Goal: Task Accomplishment & Management: Manage account settings

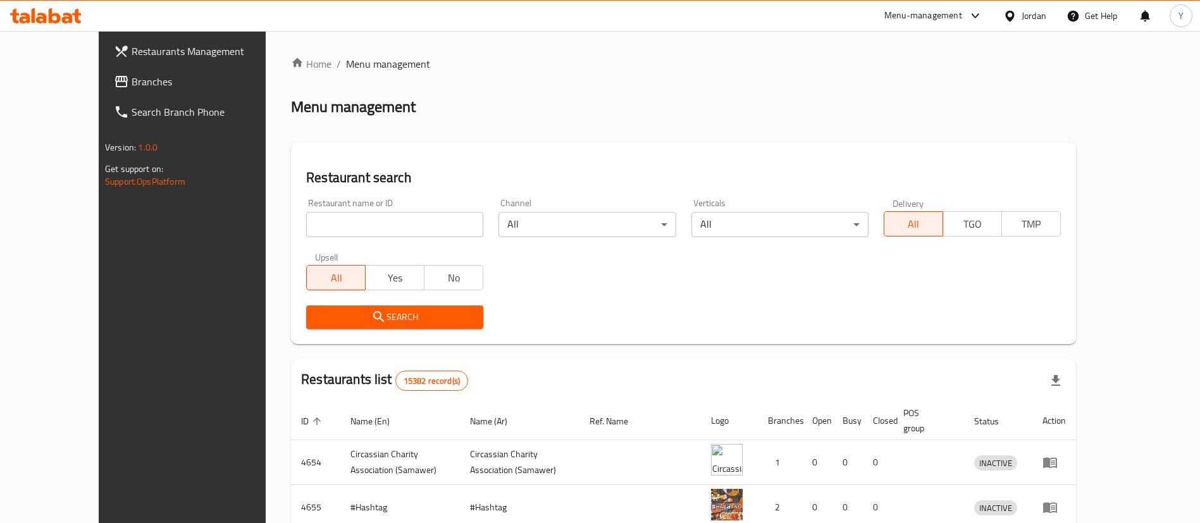
click at [132, 82] on span "Branches" at bounding box center [210, 81] width 157 height 15
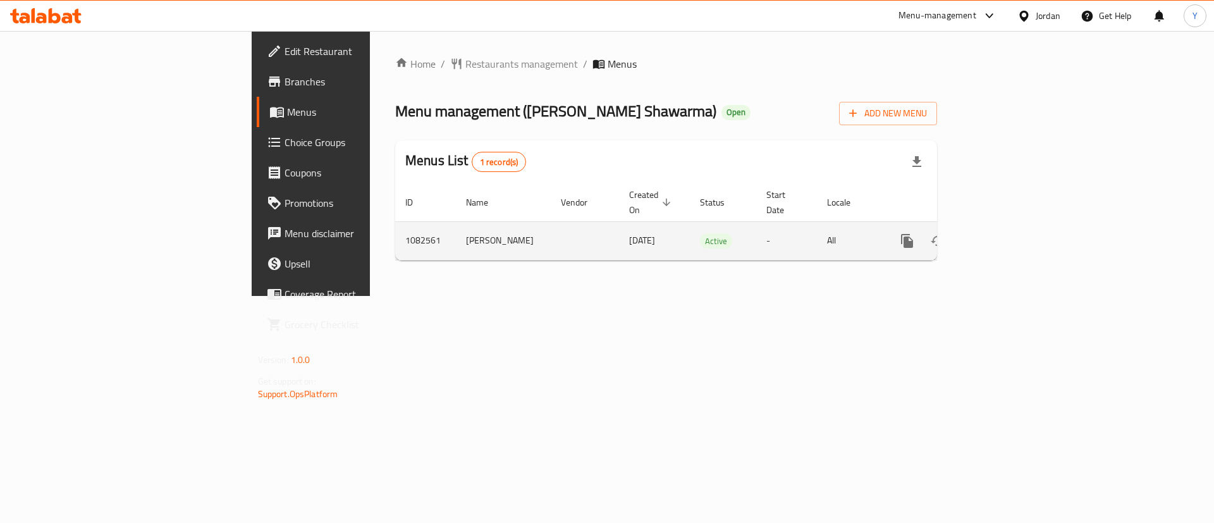
click at [1006, 233] on icon "enhanced table" at bounding box center [998, 240] width 15 height 15
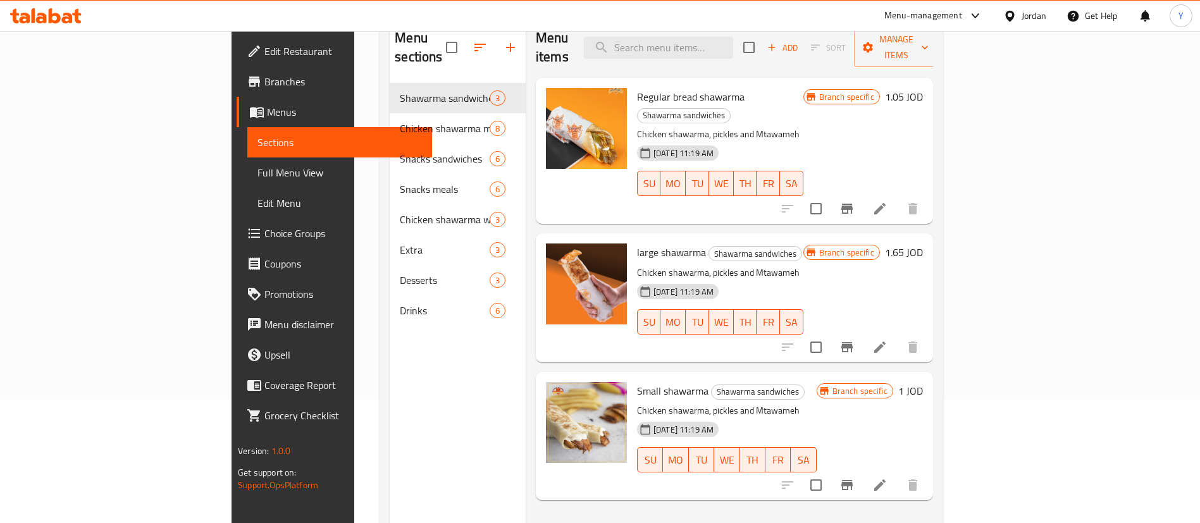
scroll to position [82, 0]
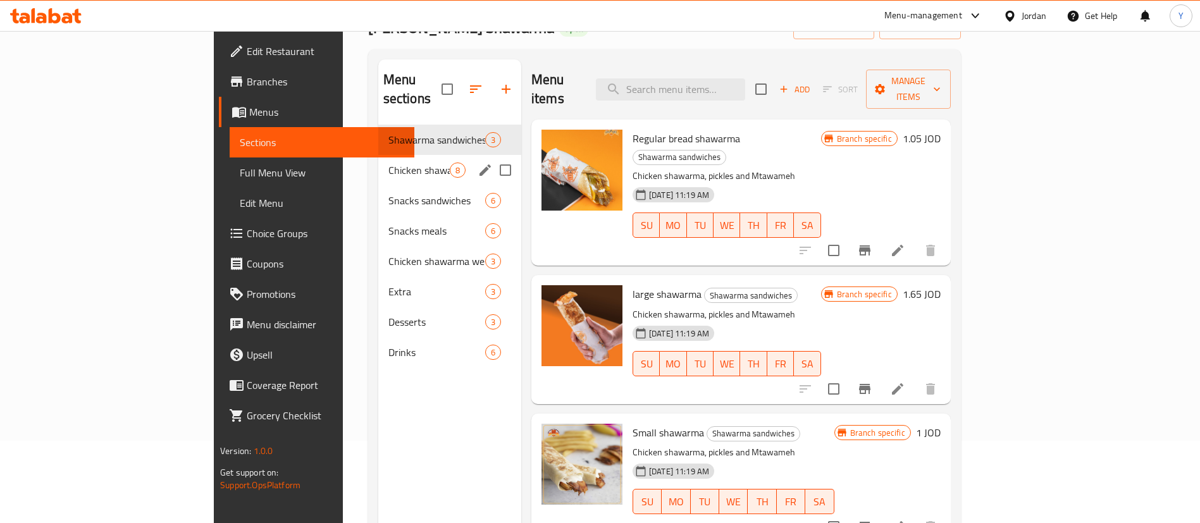
click at [378, 160] on div "Chicken shawarma meals 8" at bounding box center [449, 170] width 143 height 30
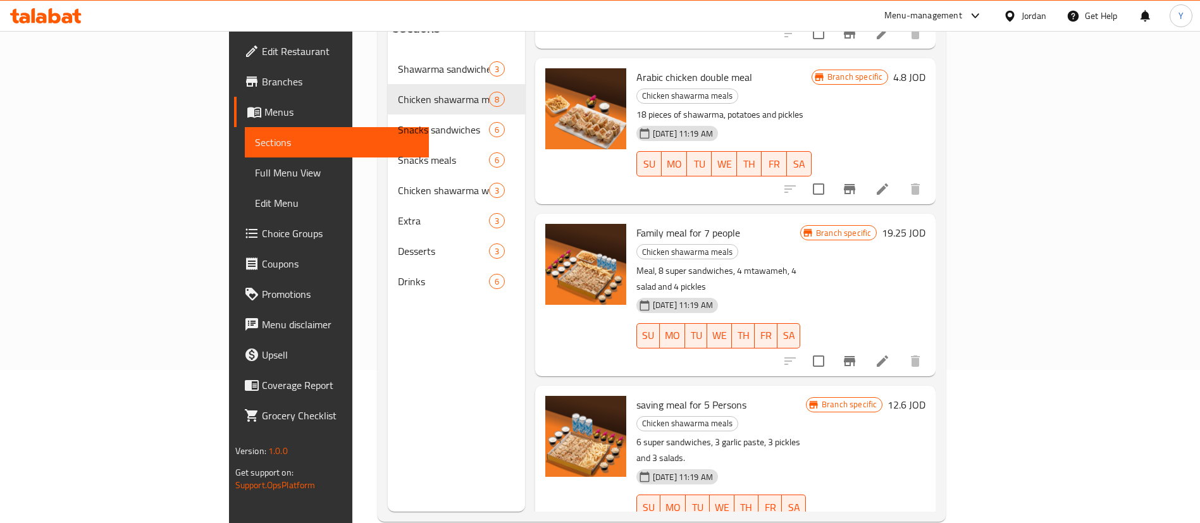
scroll to position [177, 0]
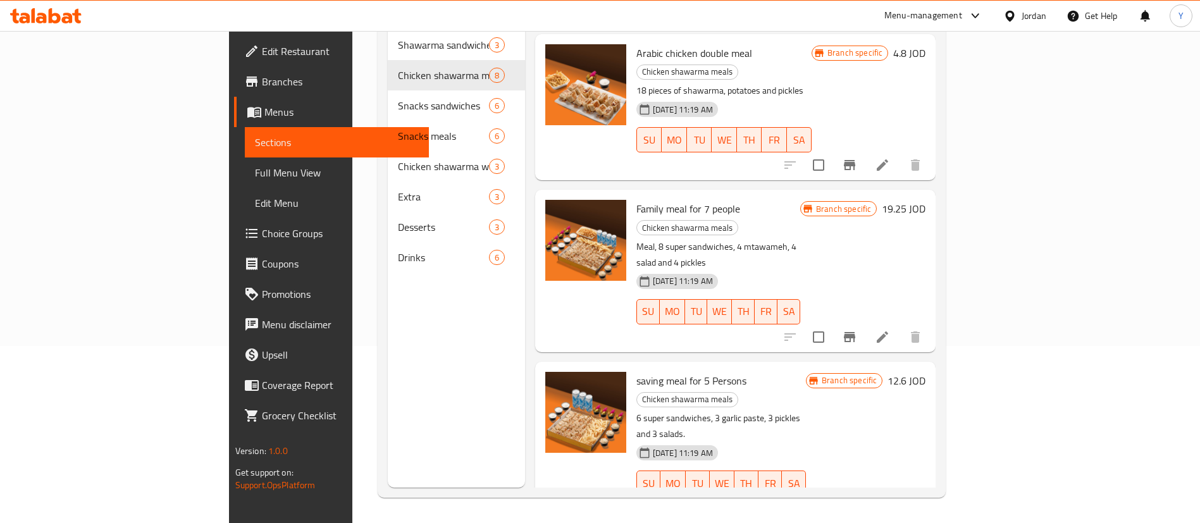
click at [900, 497] on li at bounding box center [881, 508] width 35 height 23
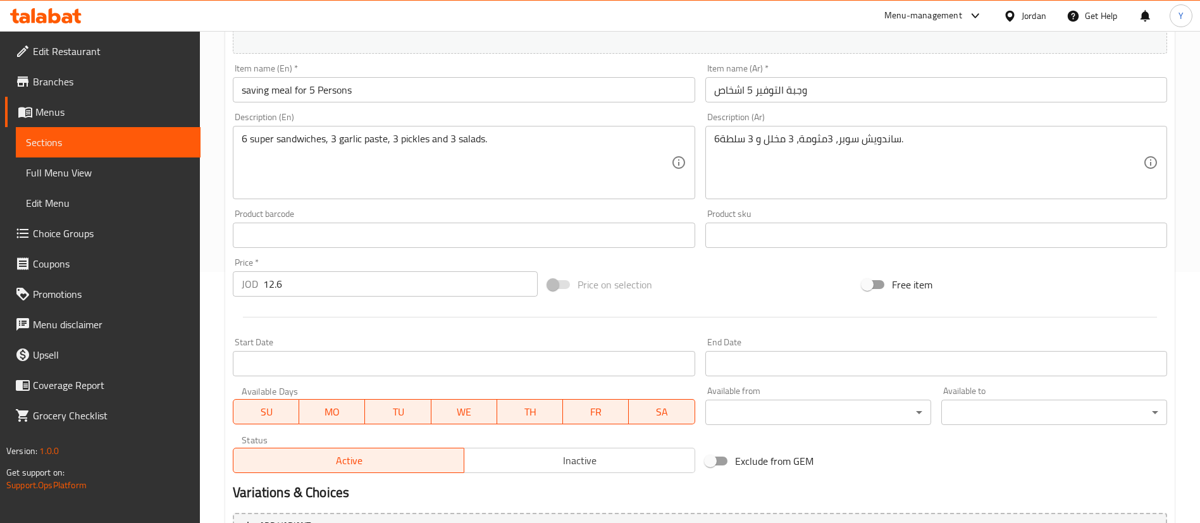
scroll to position [389, 0]
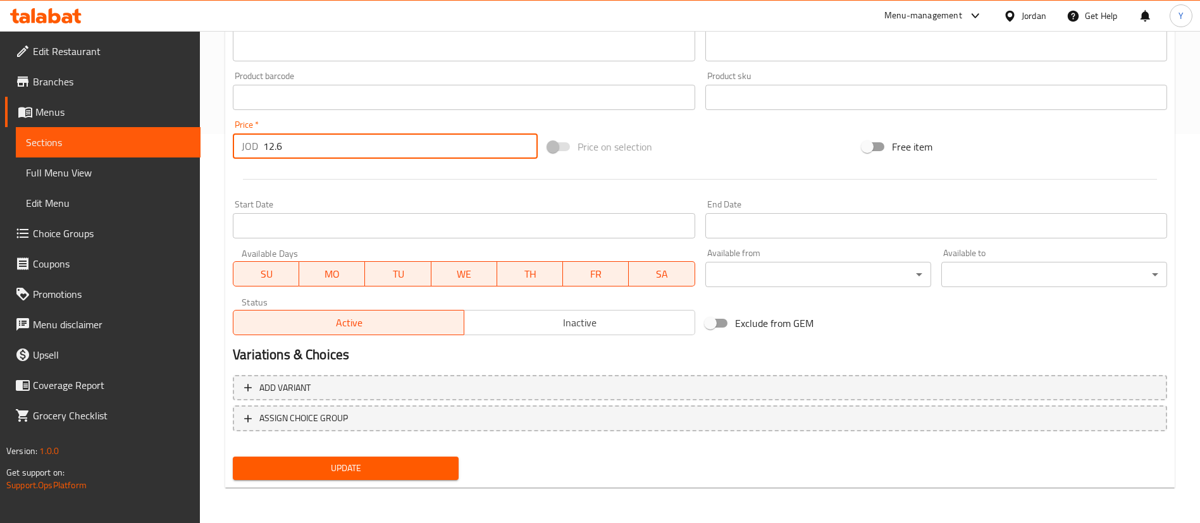
drag, startPoint x: 348, startPoint y: 145, endPoint x: 0, endPoint y: 112, distance: 349.3
click at [14, 112] on div "Edit Restaurant Branches Menus Sections Full Menu View Edit Menu Choice Groups …" at bounding box center [600, 82] width 1200 height 881
click at [304, 147] on input "12.6" at bounding box center [400, 145] width 274 height 25
drag, startPoint x: 353, startPoint y: 142, endPoint x: 76, endPoint y: 136, distance: 277.0
click at [76, 137] on div "Edit Restaurant Branches Menus Sections Full Menu View Edit Menu Choice Groups …" at bounding box center [600, 82] width 1200 height 881
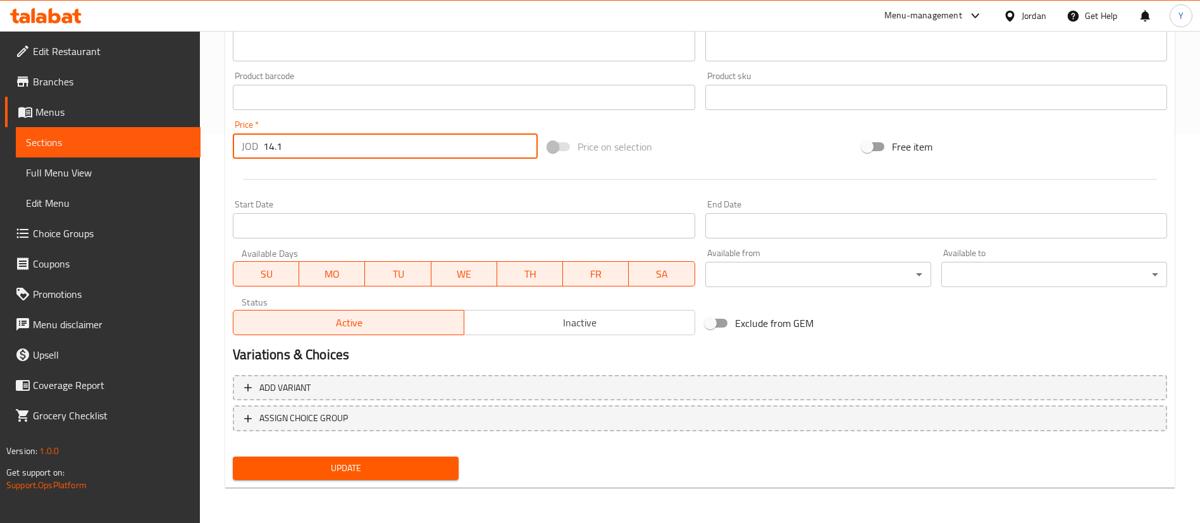
type input "14.1"
click at [271, 467] on span "Update" at bounding box center [346, 468] width 206 height 16
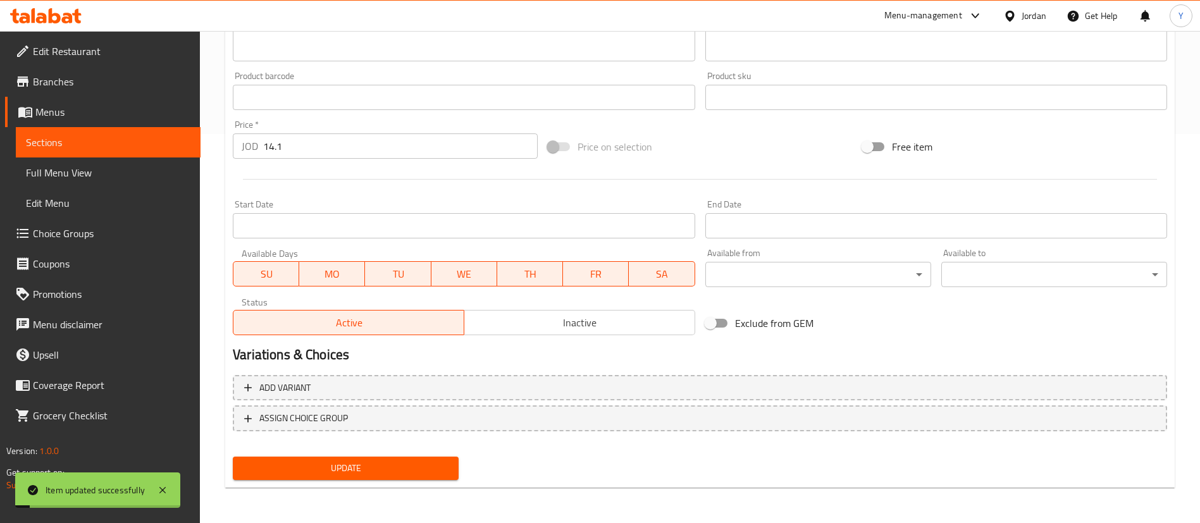
click at [329, 473] on span "Update" at bounding box center [346, 468] width 206 height 16
click at [52, 150] on span "Sections" at bounding box center [108, 142] width 164 height 15
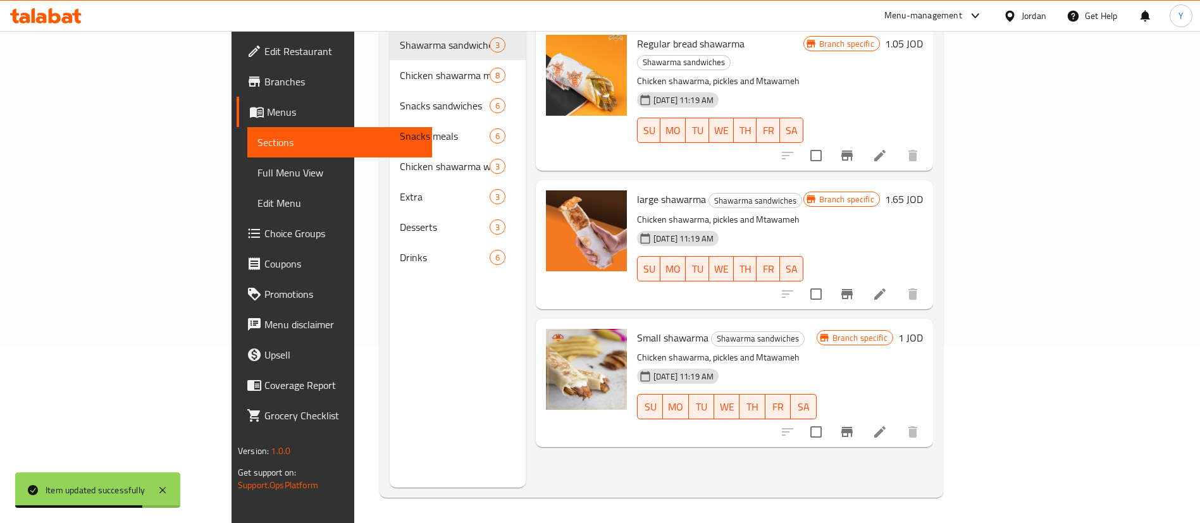
scroll to position [177, 0]
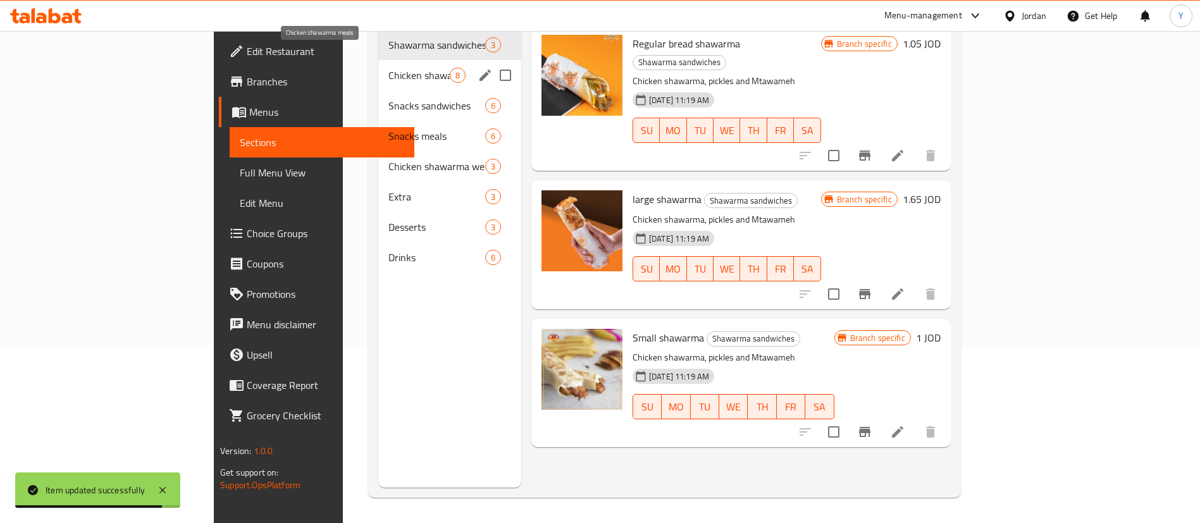
click at [388, 68] on span "Chicken shawarma meals" at bounding box center [418, 75] width 61 height 15
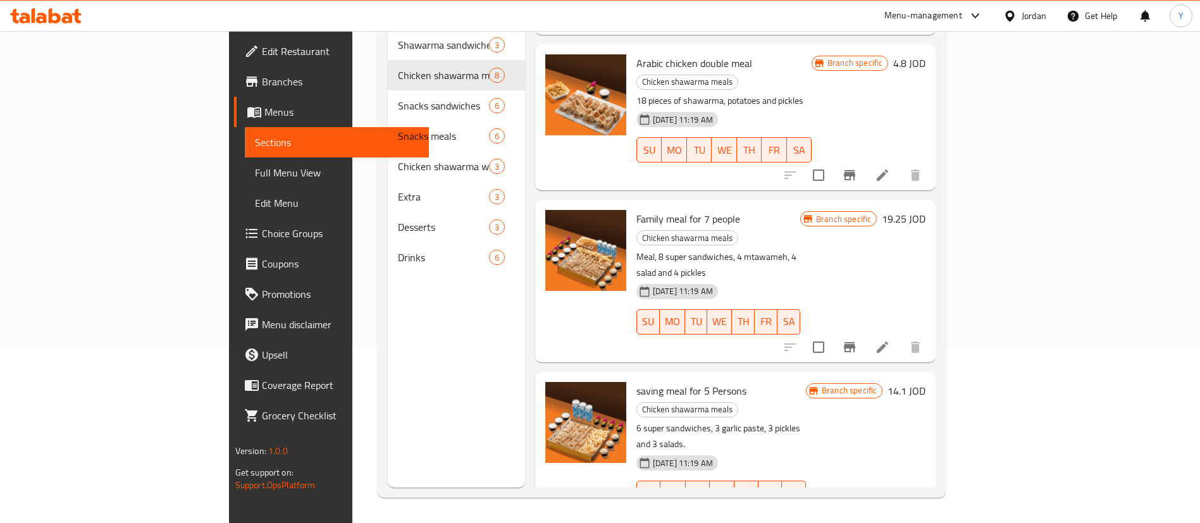
scroll to position [614, 0]
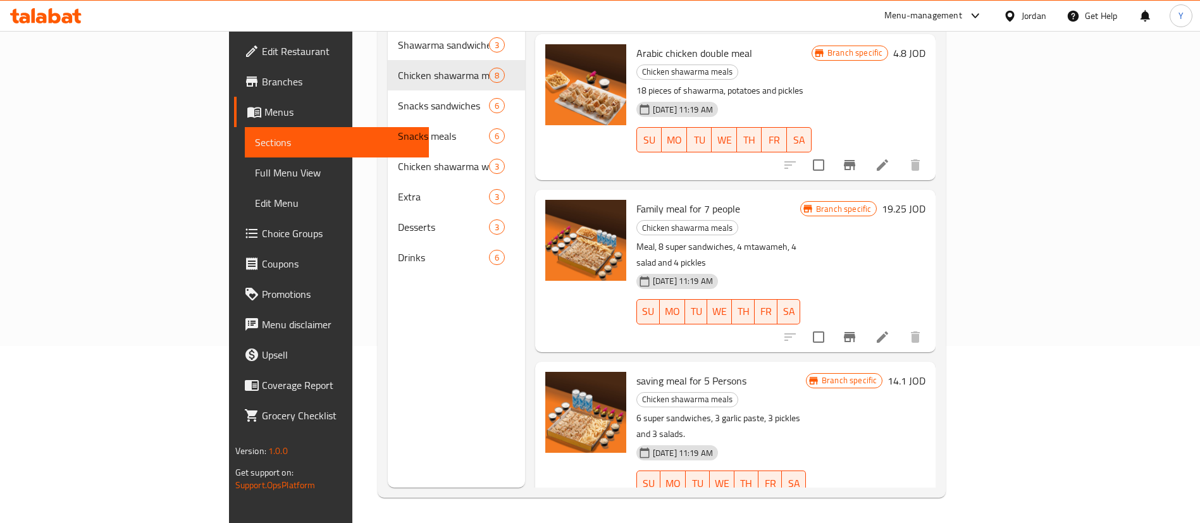
click at [857, 501] on icon "Branch-specific-item" at bounding box center [849, 508] width 15 height 15
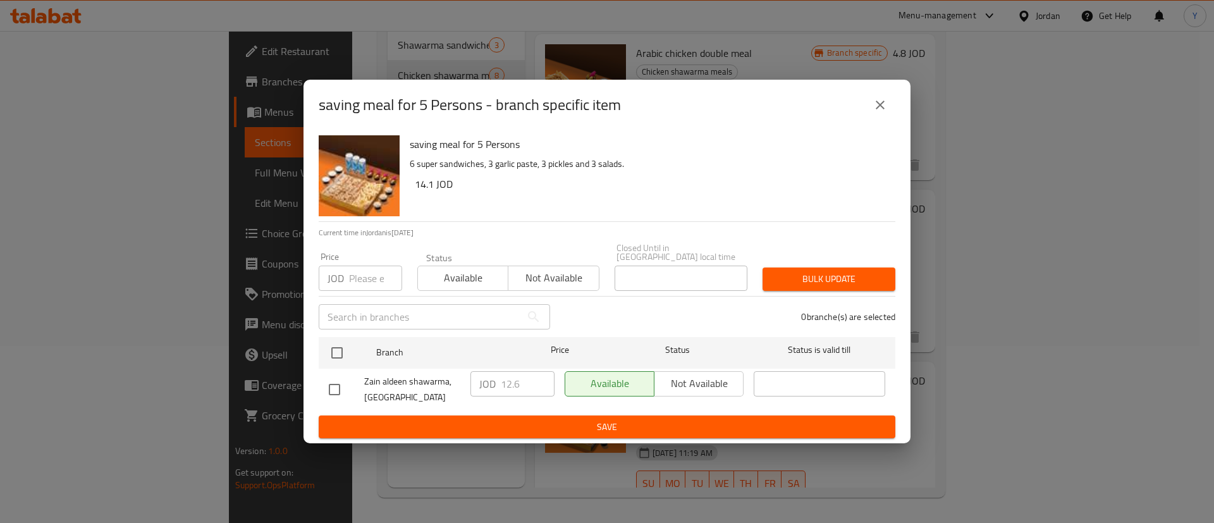
click at [335, 386] on input "checkbox" at bounding box center [334, 389] width 27 height 27
checkbox input "true"
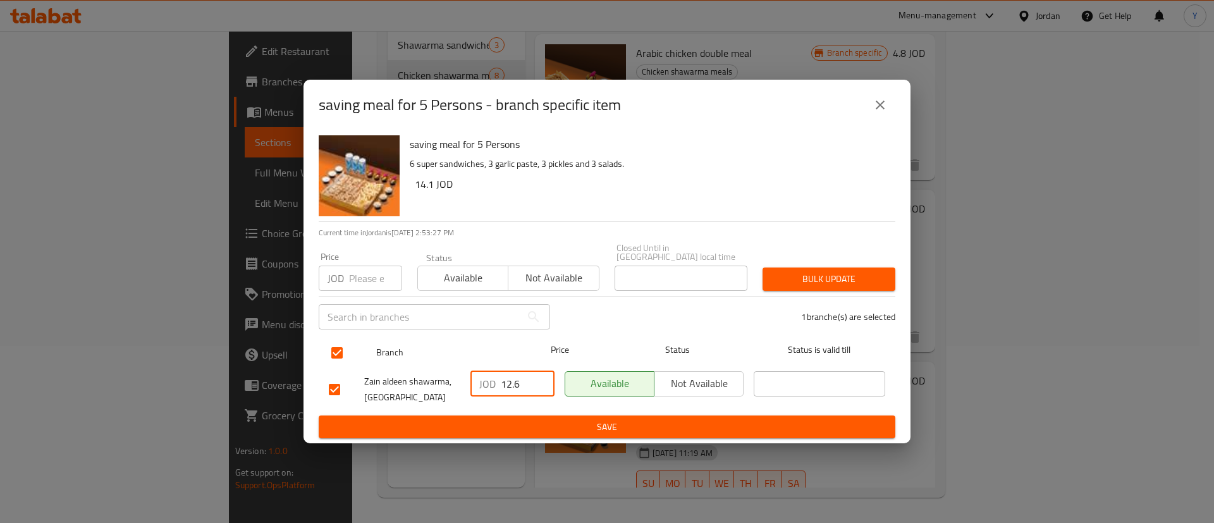
drag, startPoint x: 518, startPoint y: 379, endPoint x: 371, endPoint y: 360, distance: 147.8
click at [371, 359] on ul "Branch Price Status Status is valid till Zain aldeen shawarma, Alshaab Mall JOD…" at bounding box center [607, 373] width 577 height 83
type input "14.1"
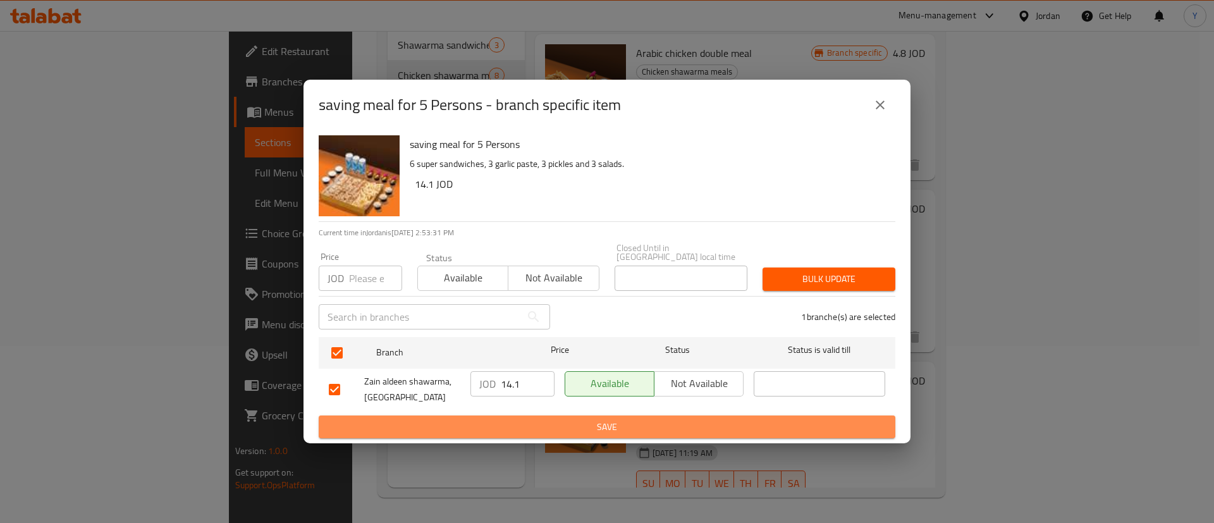
click at [529, 420] on span "Save" at bounding box center [607, 427] width 556 height 16
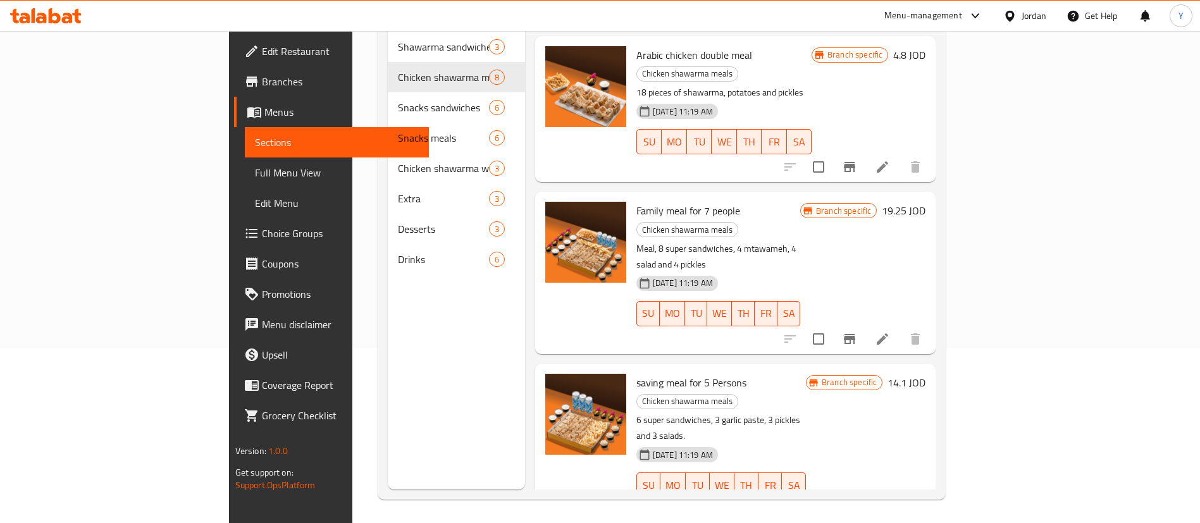
scroll to position [177, 0]
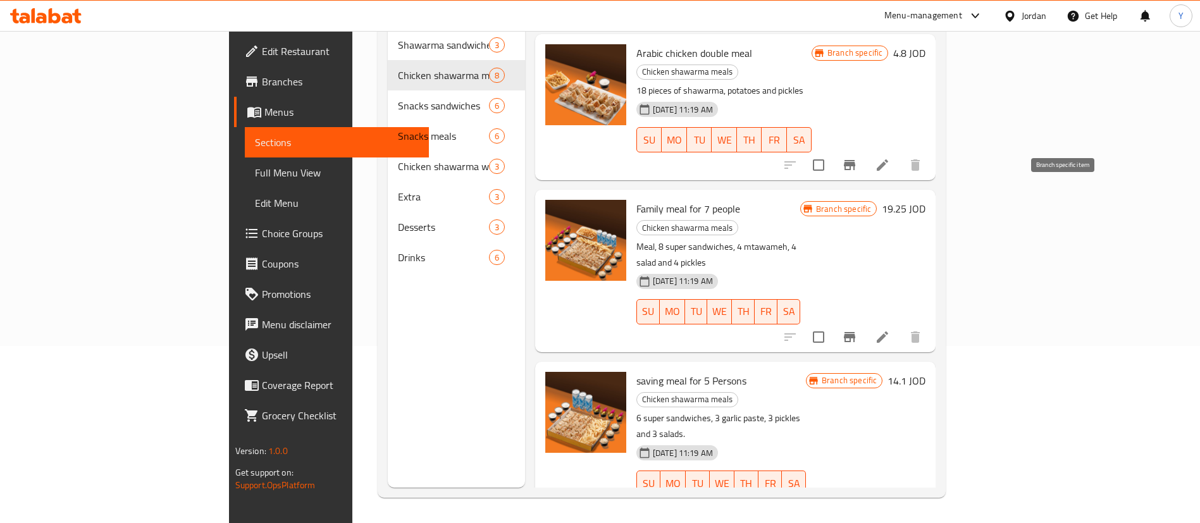
click at [864, 322] on button "Branch-specific-item" at bounding box center [849, 337] width 30 height 30
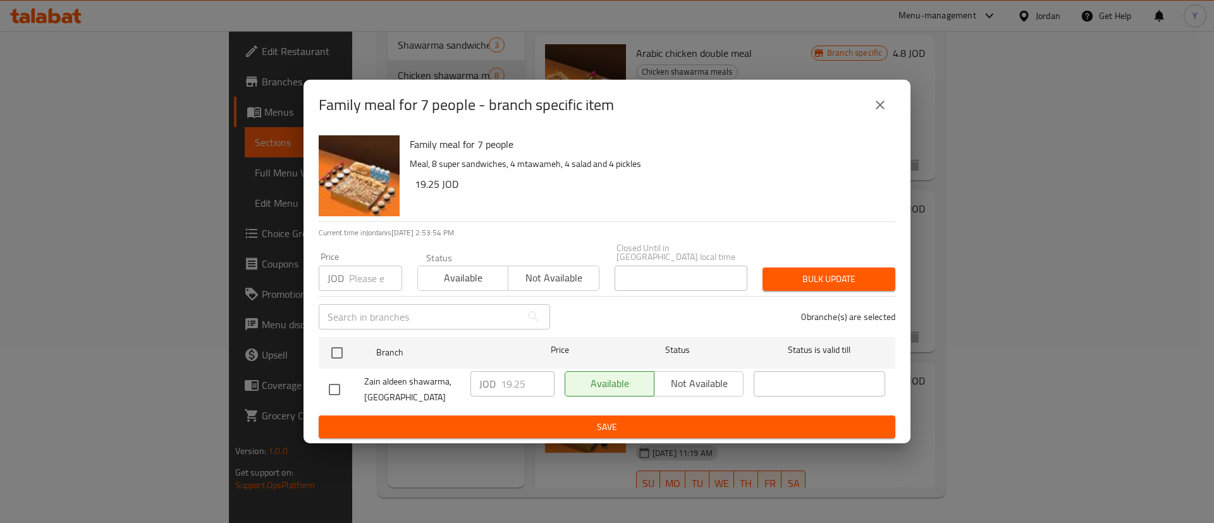
click at [333, 386] on input "checkbox" at bounding box center [334, 389] width 27 height 27
checkbox input "true"
drag, startPoint x: 529, startPoint y: 381, endPoint x: 365, endPoint y: 372, distance: 164.6
click at [365, 372] on div "Zain aldeen shawarma, Alshaab Mall JOD 19.25 ​ Available Not available ​" at bounding box center [607, 389] width 567 height 47
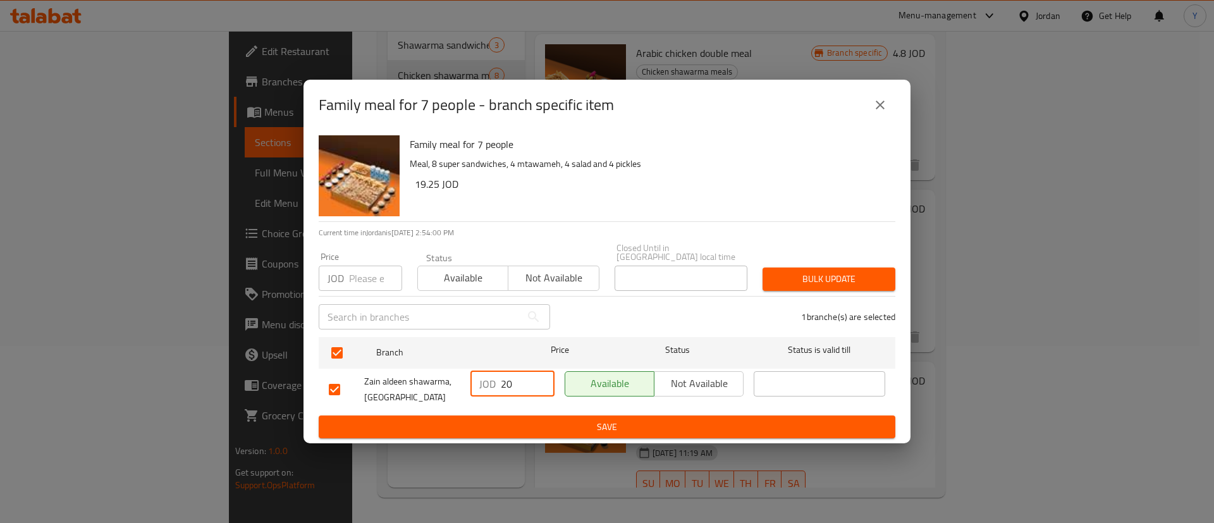
type input "20"
click at [570, 422] on span "Save" at bounding box center [607, 427] width 556 height 16
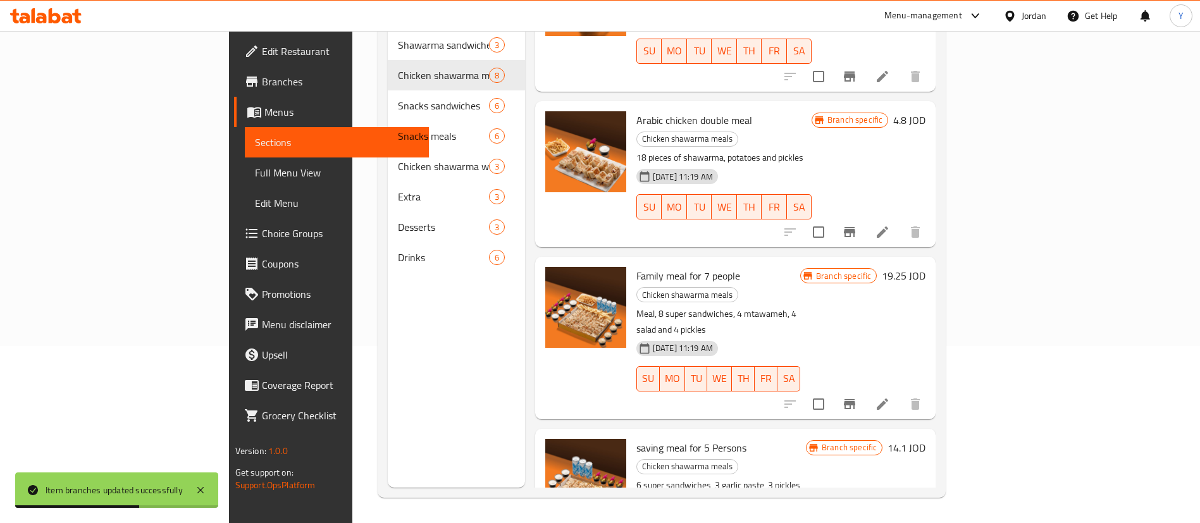
scroll to position [614, 0]
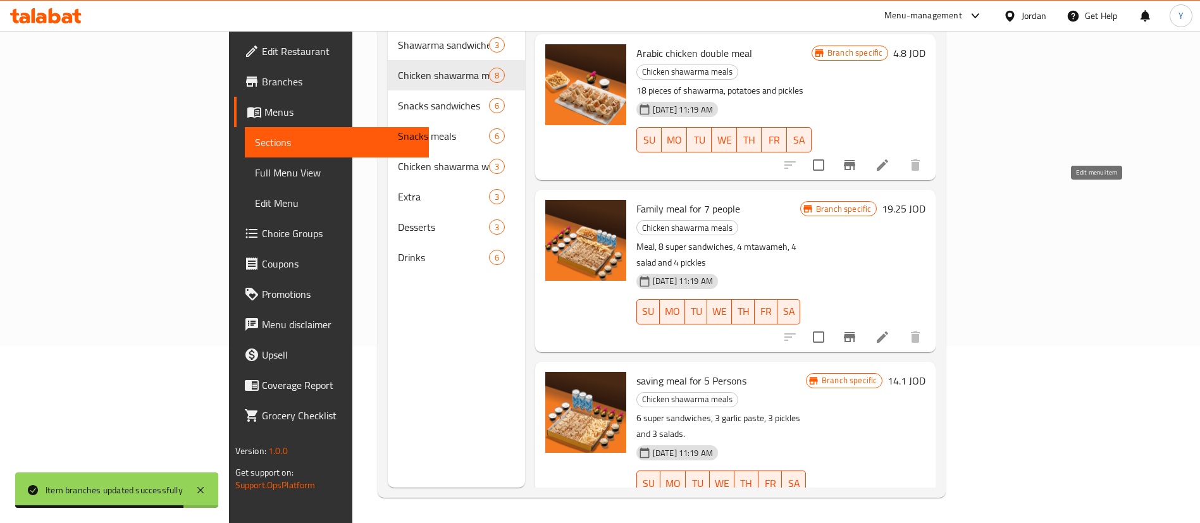
click at [888, 331] on icon at bounding box center [881, 336] width 11 height 11
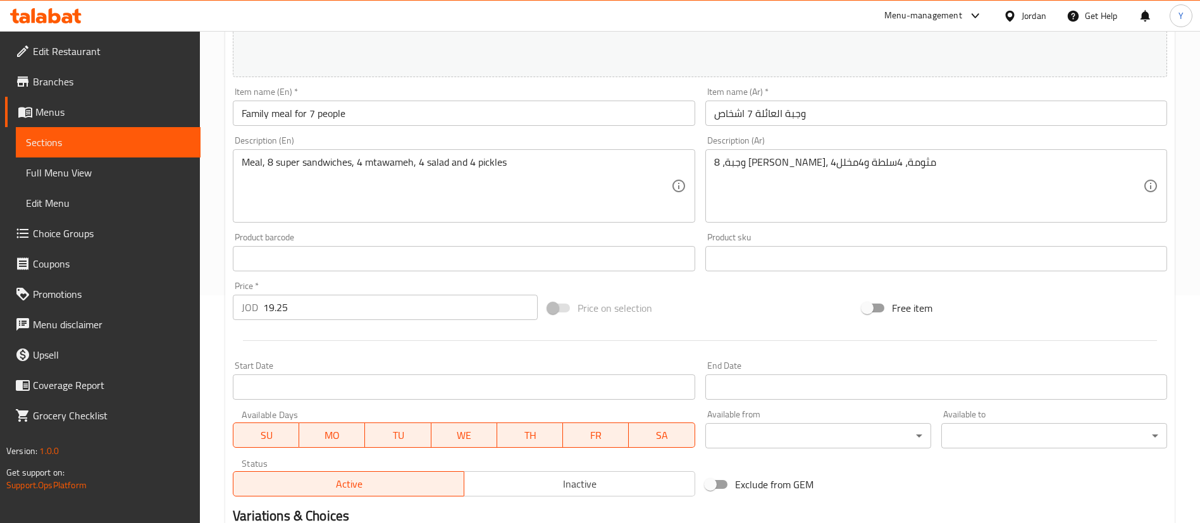
scroll to position [285, 0]
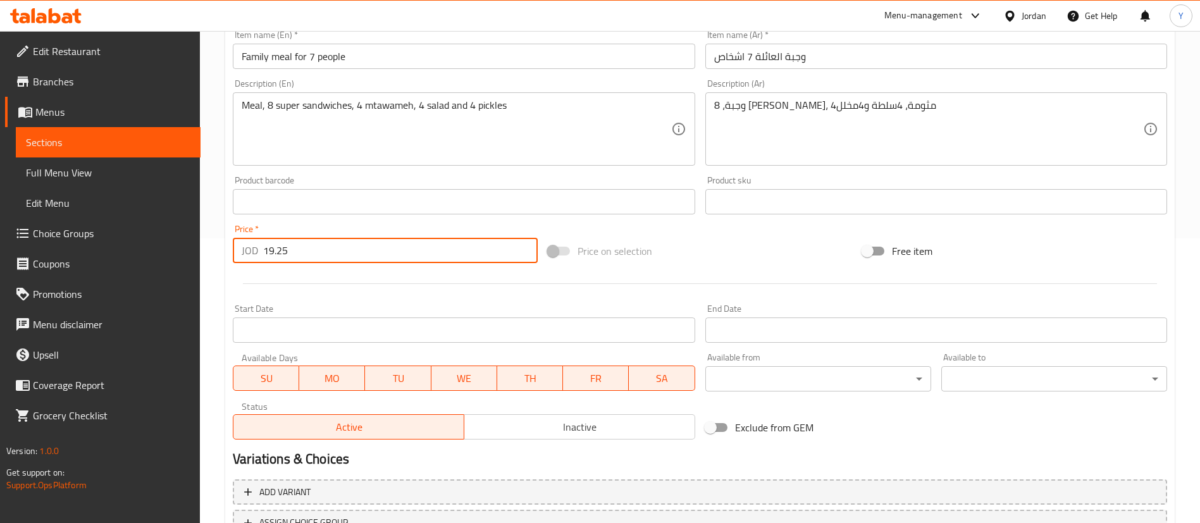
drag, startPoint x: 316, startPoint y: 259, endPoint x: 114, endPoint y: 221, distance: 205.3
click at [140, 240] on div "Edit Restaurant Branches Menus Sections Full Menu View Edit Menu Choice Groups …" at bounding box center [600, 186] width 1200 height 881
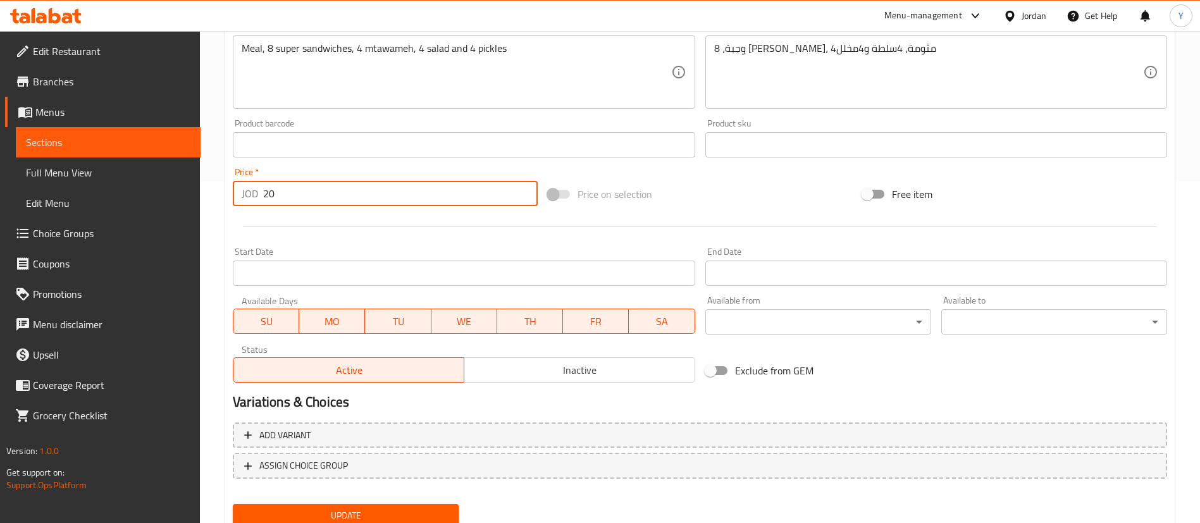
scroll to position [389, 0]
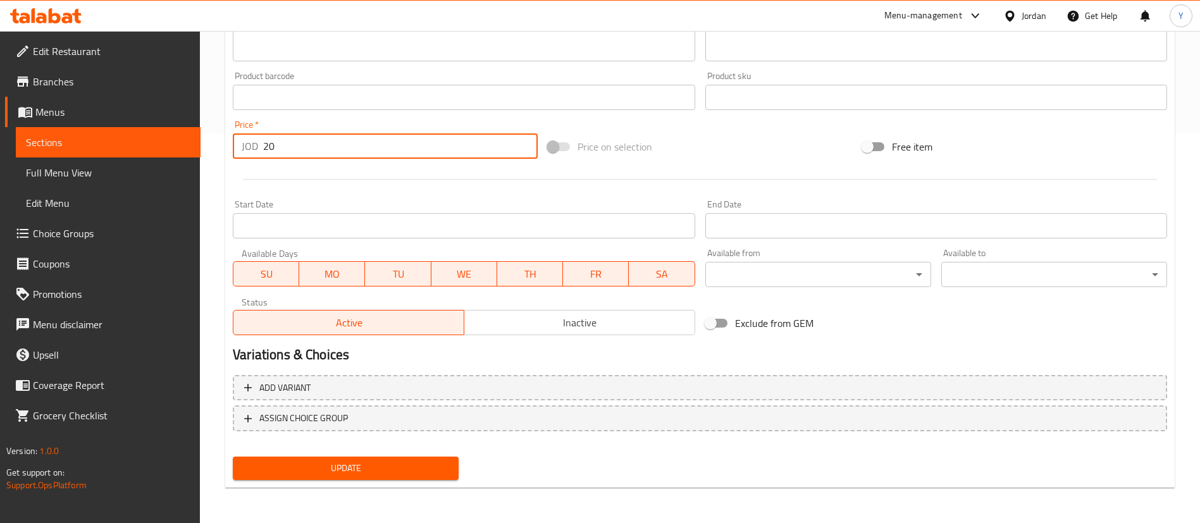
type input "20"
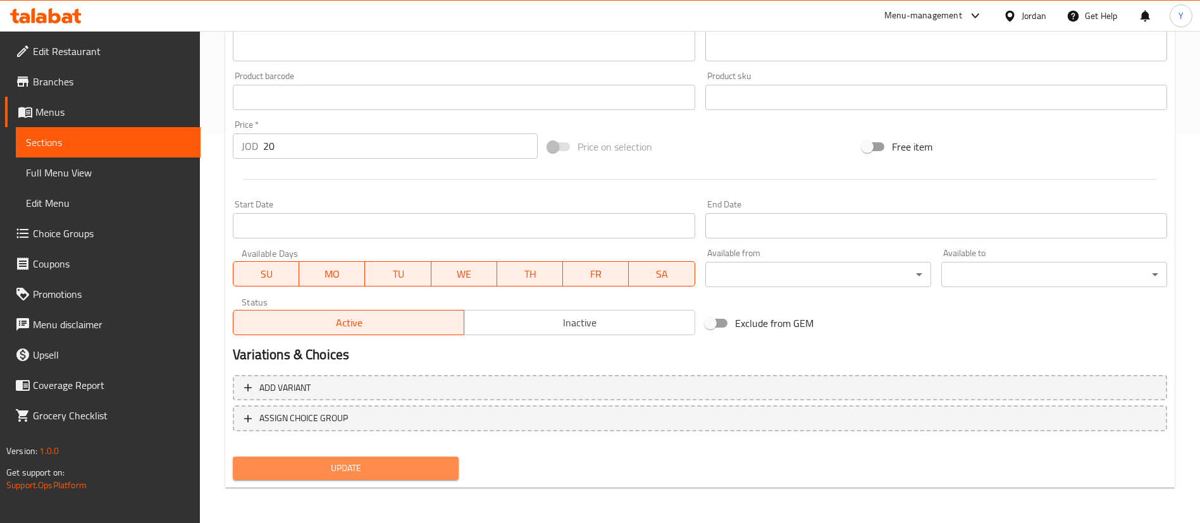
click at [357, 479] on button "Update" at bounding box center [346, 468] width 226 height 23
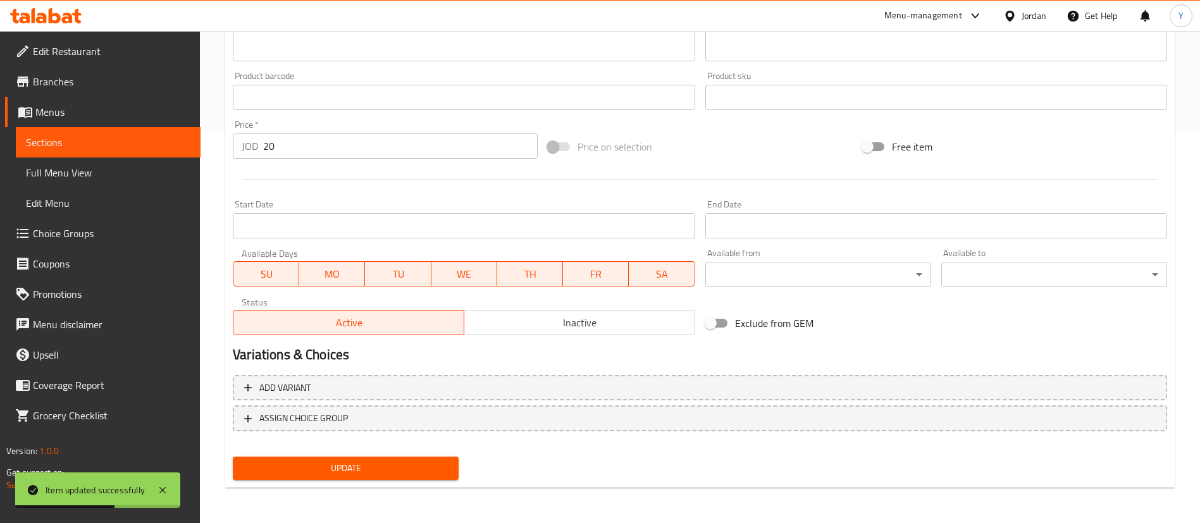
click at [117, 140] on span "Sections" at bounding box center [108, 142] width 164 height 15
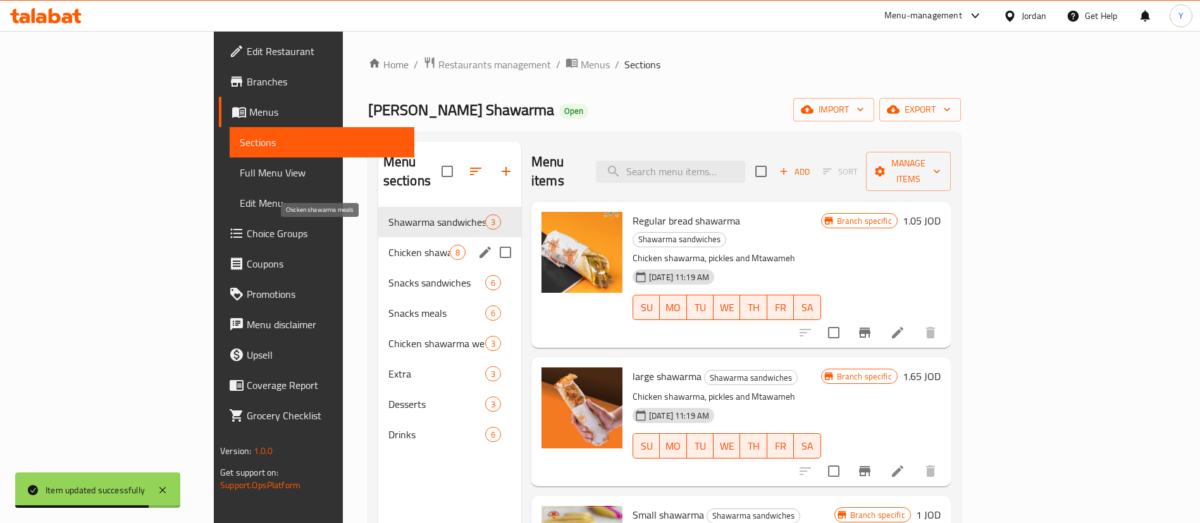
click at [388, 245] on span "Chicken shawarma meals" at bounding box center [418, 252] width 61 height 15
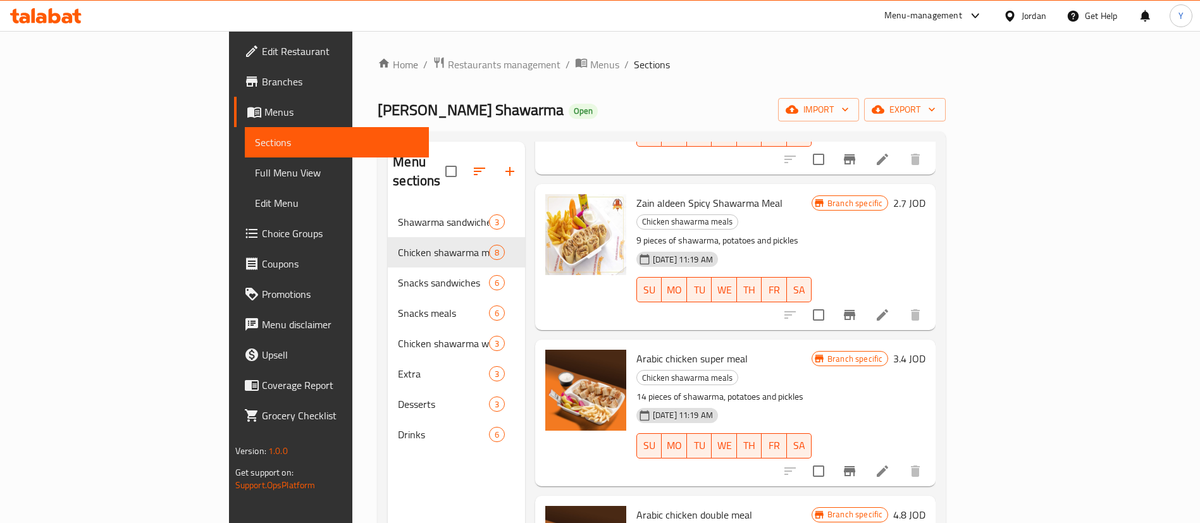
scroll to position [614, 0]
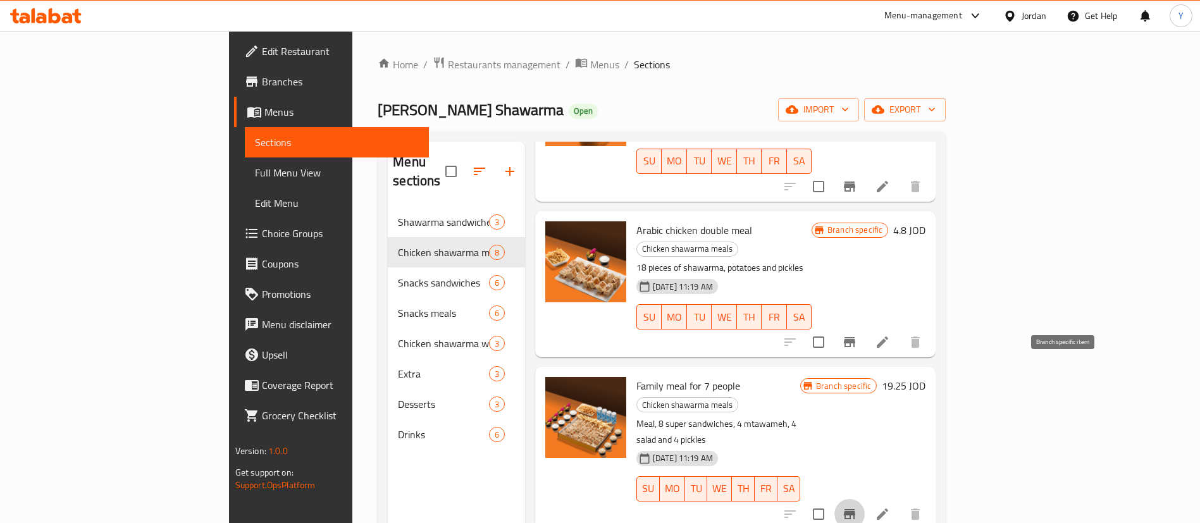
click at [857, 507] on icon "Branch-specific-item" at bounding box center [849, 514] width 15 height 15
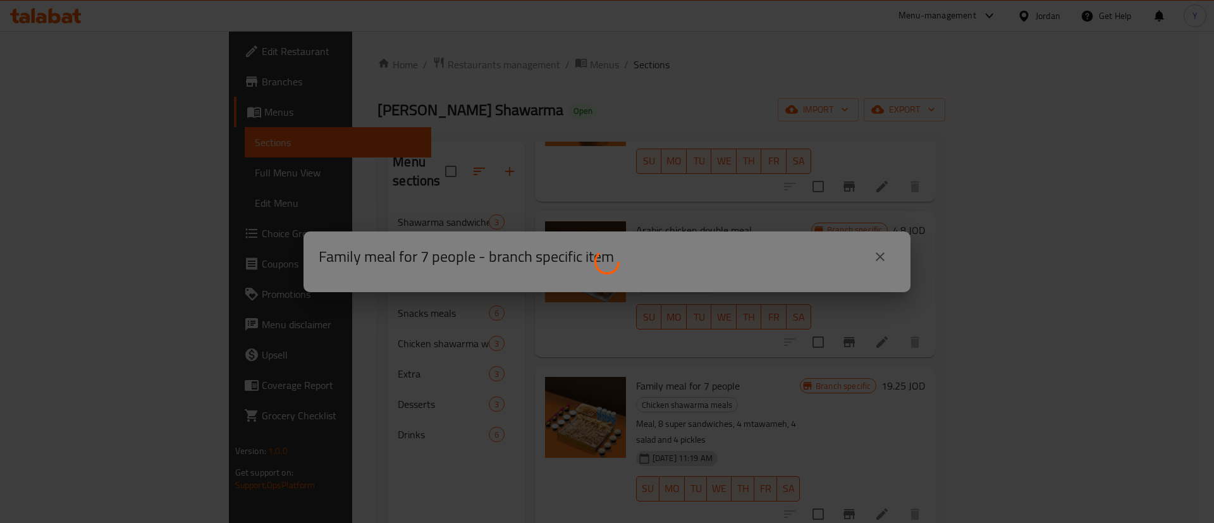
click at [881, 250] on div at bounding box center [607, 261] width 1214 height 523
click at [1000, 202] on div at bounding box center [607, 261] width 1214 height 523
click at [994, 230] on div at bounding box center [607, 261] width 1214 height 523
click at [1012, 245] on div at bounding box center [607, 261] width 1214 height 523
click at [880, 247] on div at bounding box center [607, 261] width 1214 height 523
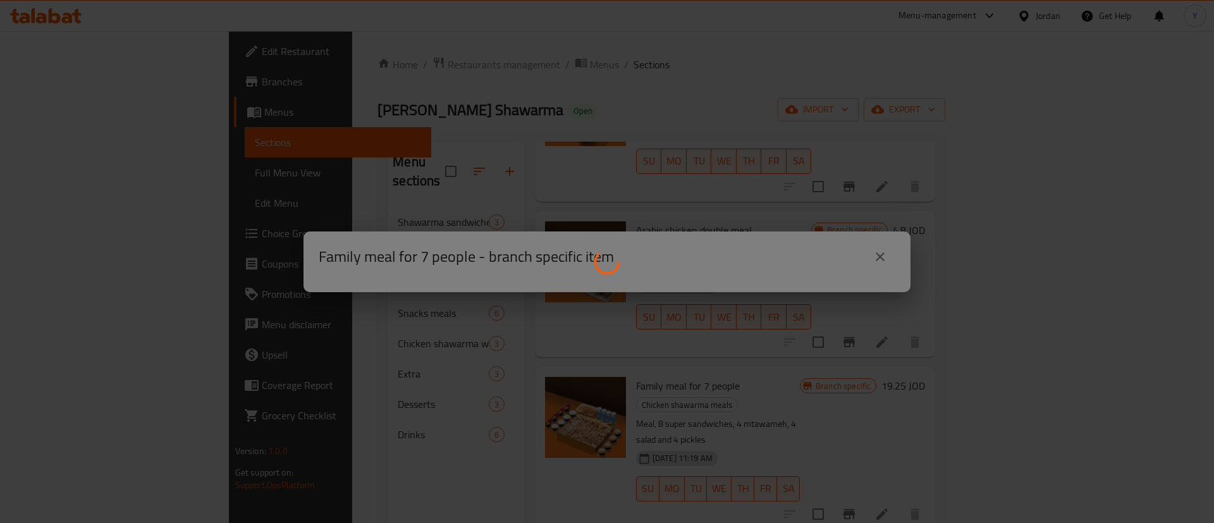
click at [873, 256] on div at bounding box center [607, 261] width 1214 height 523
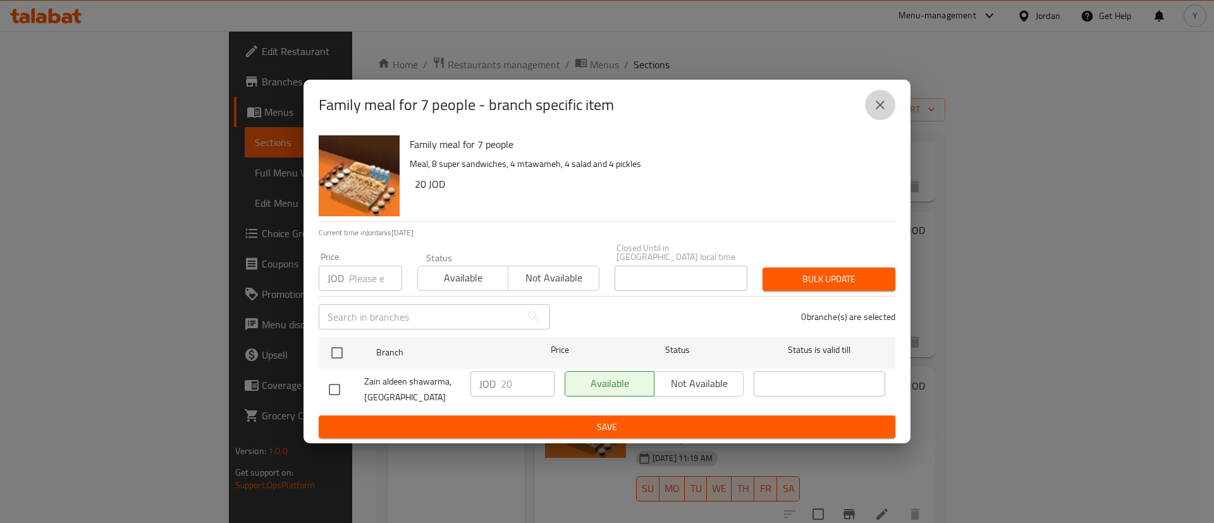
click at [879, 108] on icon "close" at bounding box center [880, 105] width 9 height 9
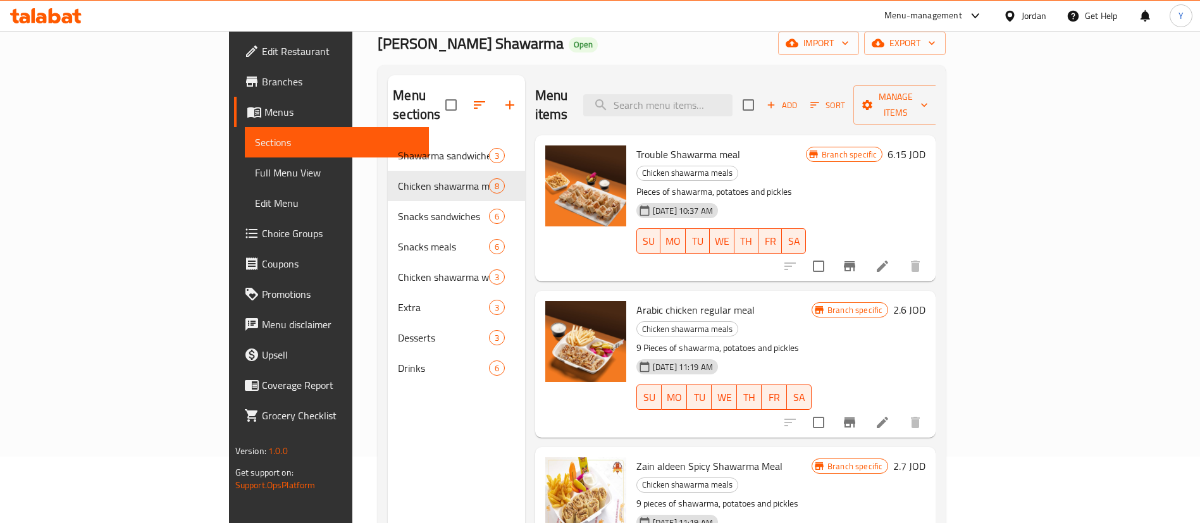
scroll to position [0, 0]
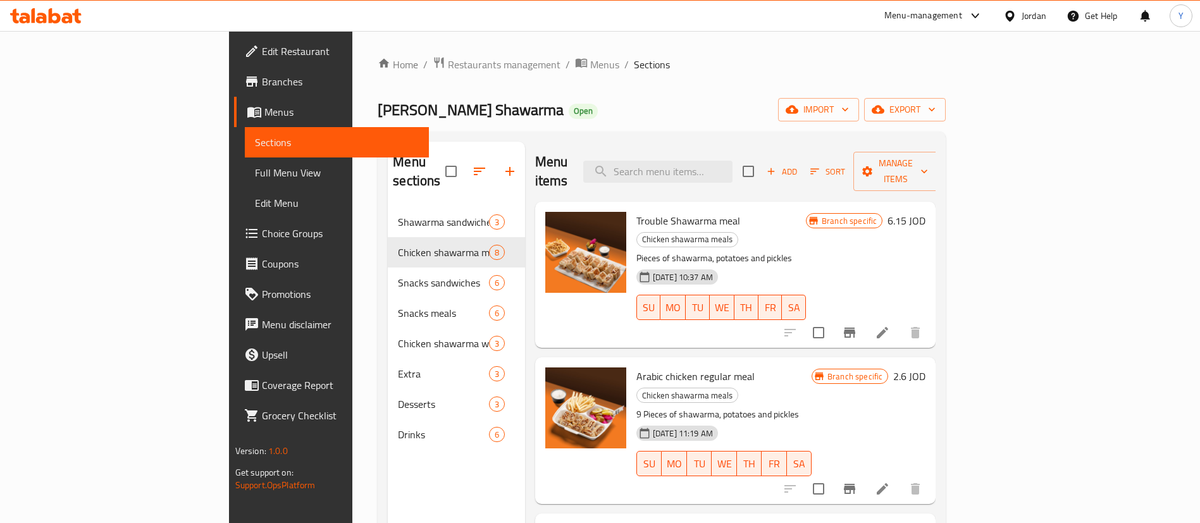
click at [857, 325] on icon "Branch-specific-item" at bounding box center [849, 332] width 15 height 15
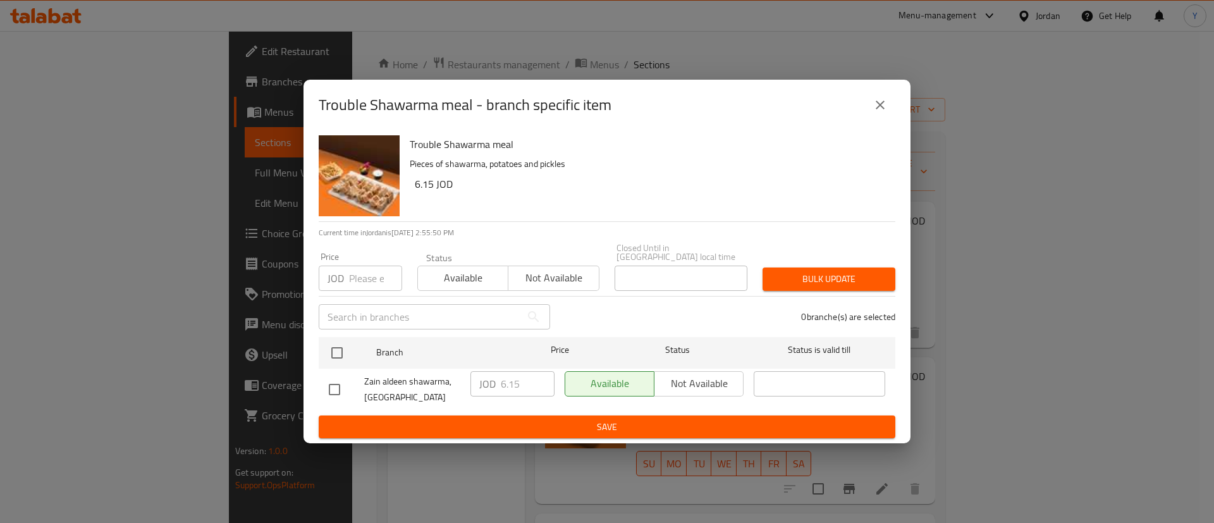
click at [334, 384] on input "checkbox" at bounding box center [334, 389] width 27 height 27
checkbox input "true"
drag, startPoint x: 526, startPoint y: 379, endPoint x: 406, endPoint y: 372, distance: 120.3
click at [406, 372] on div "Zain aldeen shawarma, Alshaab Mall JOD 6.15 ​ Available Not available ​" at bounding box center [607, 389] width 567 height 47
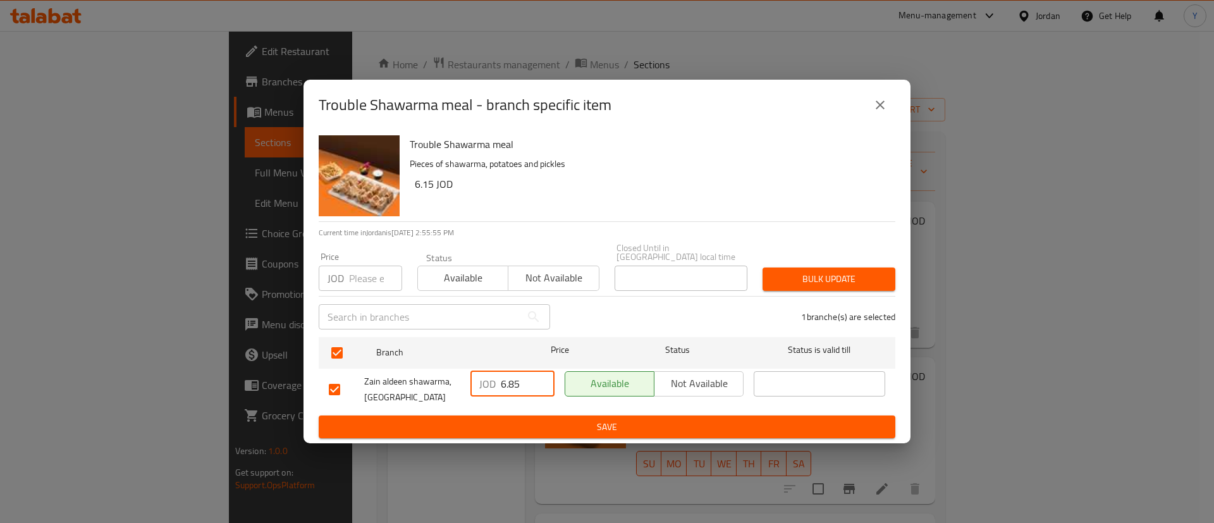
type input "6.85"
click at [458, 419] on span "Save" at bounding box center [607, 427] width 556 height 16
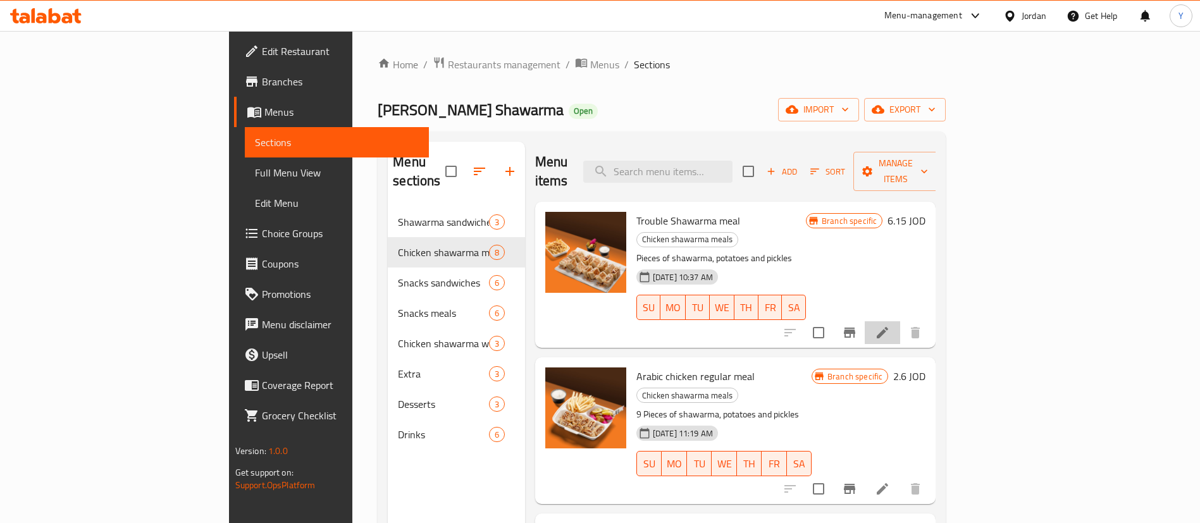
click at [900, 321] on li at bounding box center [881, 332] width 35 height 23
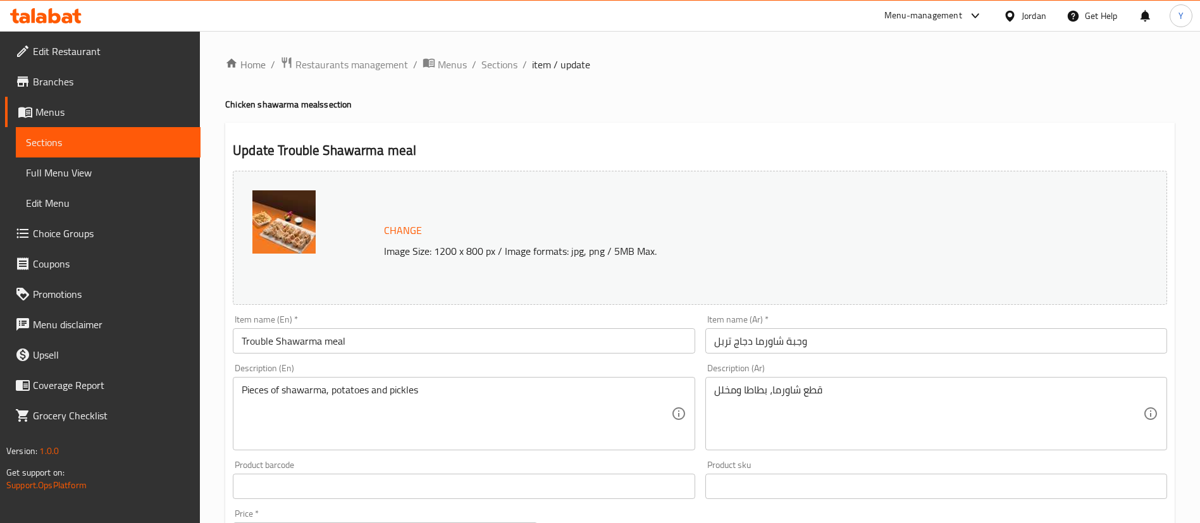
drag, startPoint x: 162, startPoint y: 134, endPoint x: 194, endPoint y: 142, distance: 33.3
click at [163, 135] on span "Sections" at bounding box center [108, 142] width 164 height 15
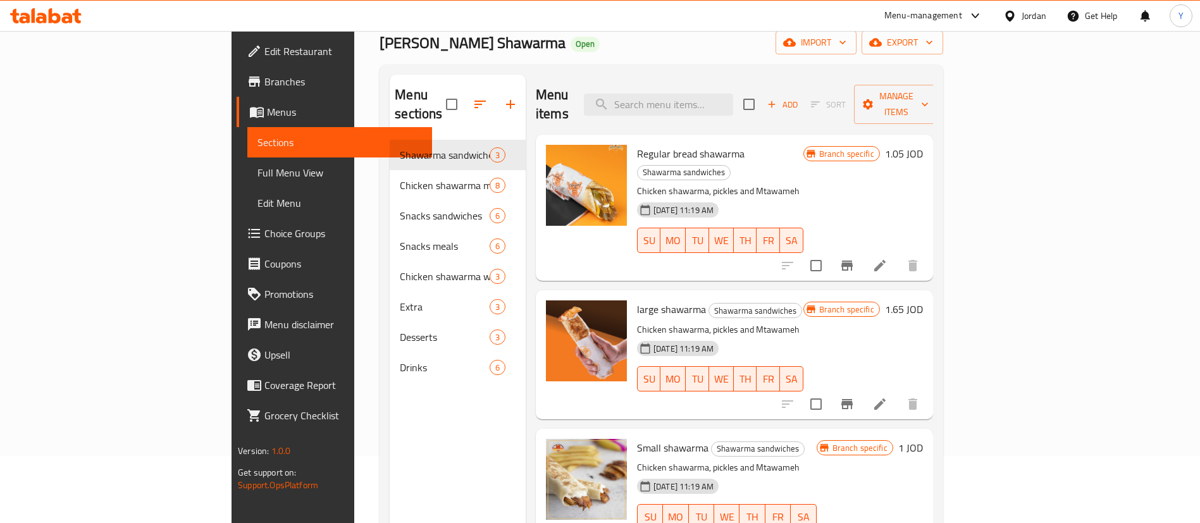
scroll to position [95, 0]
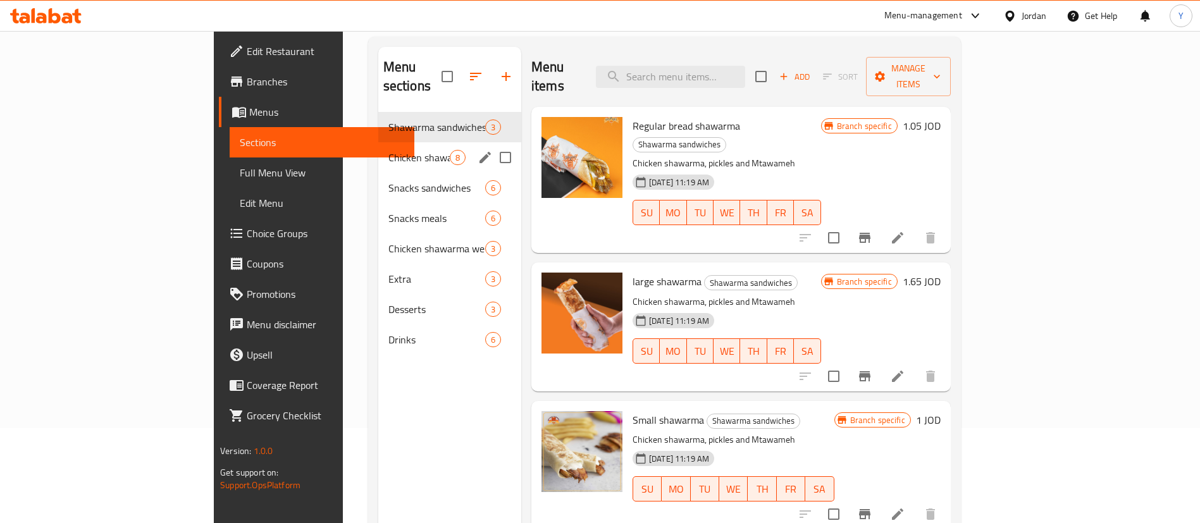
click at [388, 150] on span "Chicken shawarma meals" at bounding box center [418, 157] width 61 height 15
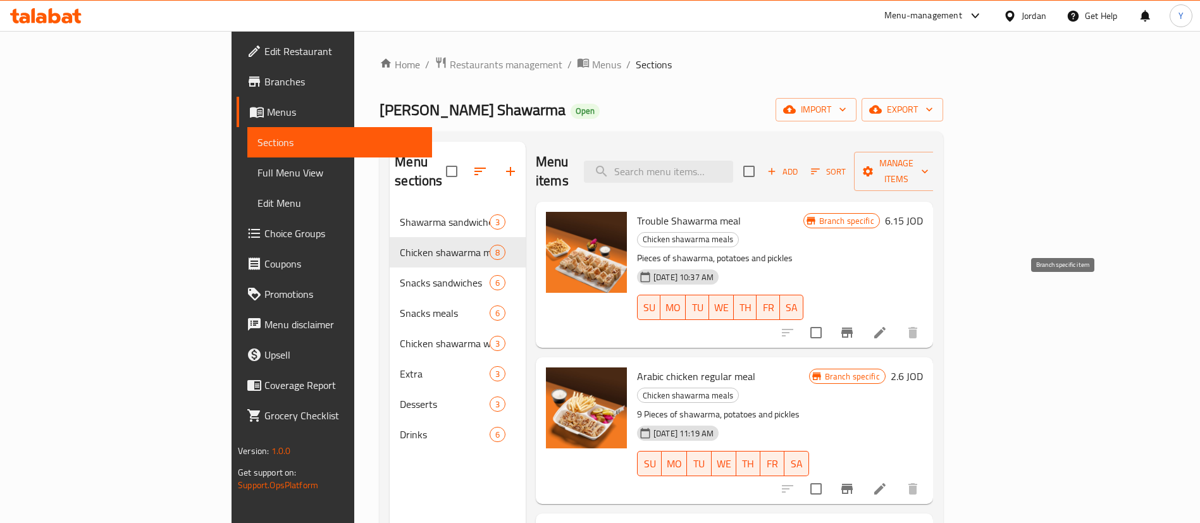
click at [862, 317] on button "Branch-specific-item" at bounding box center [847, 332] width 30 height 30
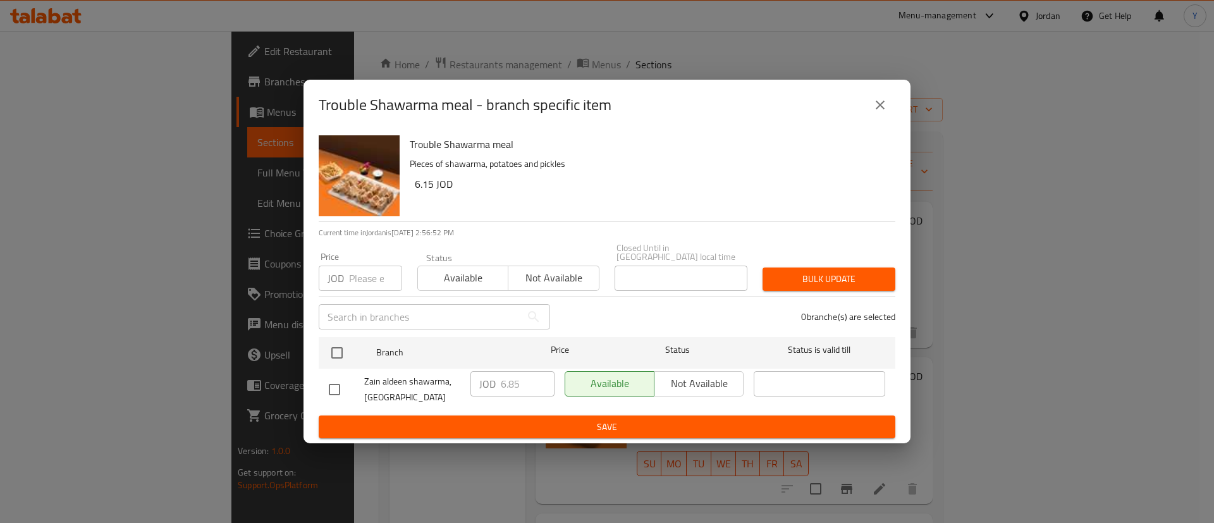
click at [340, 391] on input "checkbox" at bounding box center [334, 389] width 27 height 27
checkbox input "true"
drag, startPoint x: 491, startPoint y: 380, endPoint x: 433, endPoint y: 380, distance: 58.2
click at [433, 380] on div "Zain aldeen shawarma, Alshaab Mall JOD 6.85 ​ Available Not available ​" at bounding box center [607, 389] width 567 height 47
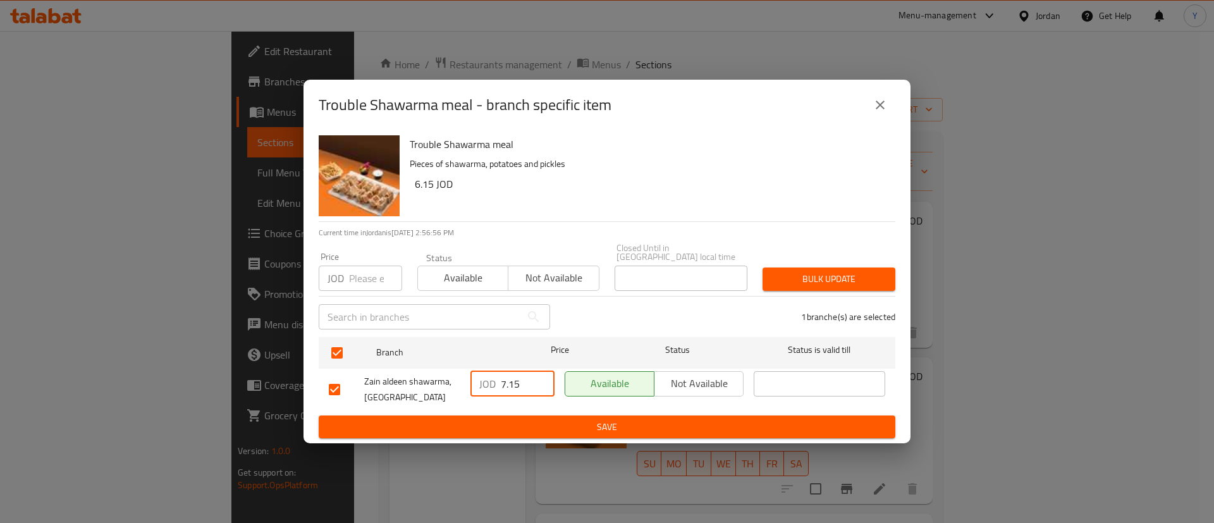
type input "7.15"
drag, startPoint x: 546, startPoint y: 424, endPoint x: 732, endPoint y: 420, distance: 186.6
click at [546, 423] on span "Save" at bounding box center [607, 427] width 556 height 16
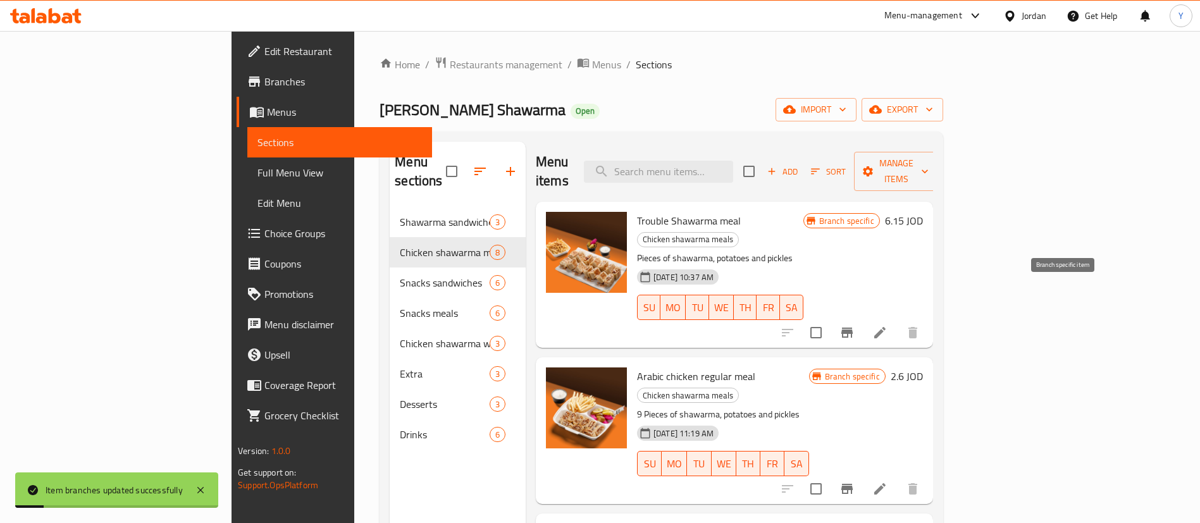
click at [885, 327] on icon at bounding box center [879, 332] width 11 height 11
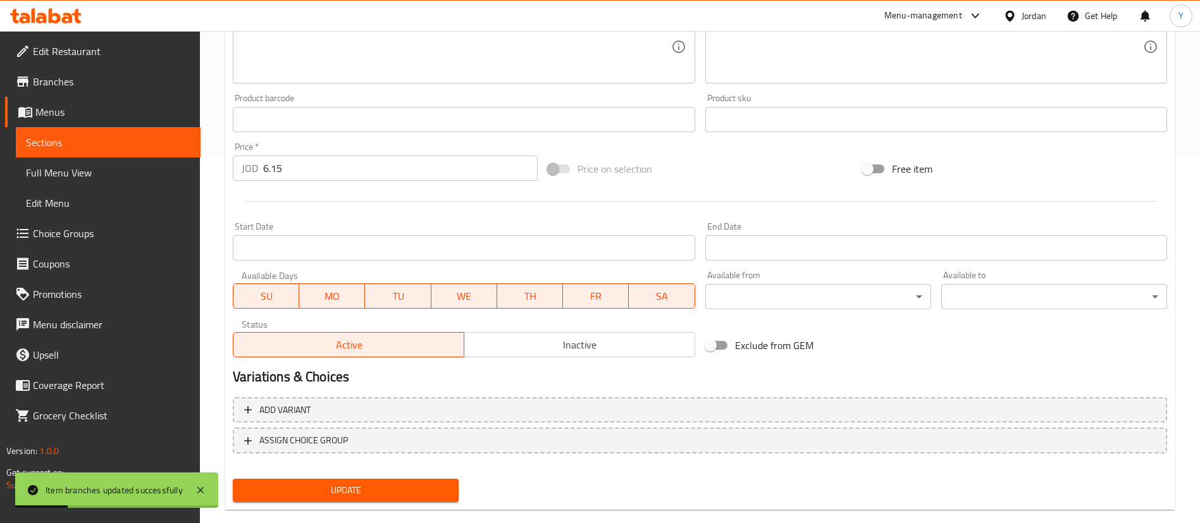
scroll to position [389, 0]
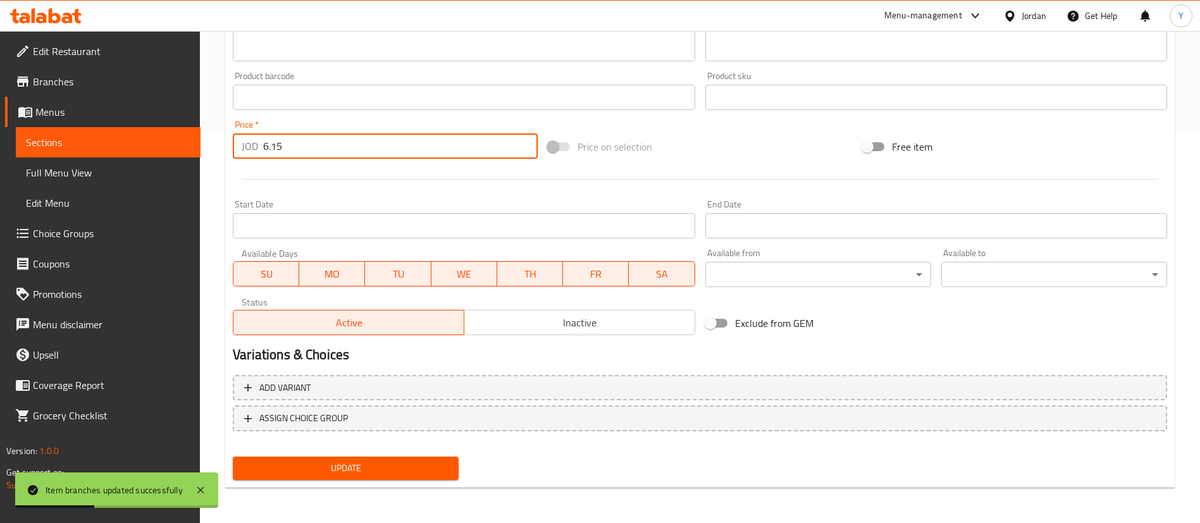
drag, startPoint x: 305, startPoint y: 147, endPoint x: 126, endPoint y: 163, distance: 179.6
click at [126, 163] on div "Edit Restaurant Branches Menus Sections Full Menu View Edit Menu Choice Groups …" at bounding box center [600, 82] width 1200 height 881
type input "7.15"
click at [343, 468] on span "Update" at bounding box center [346, 468] width 206 height 16
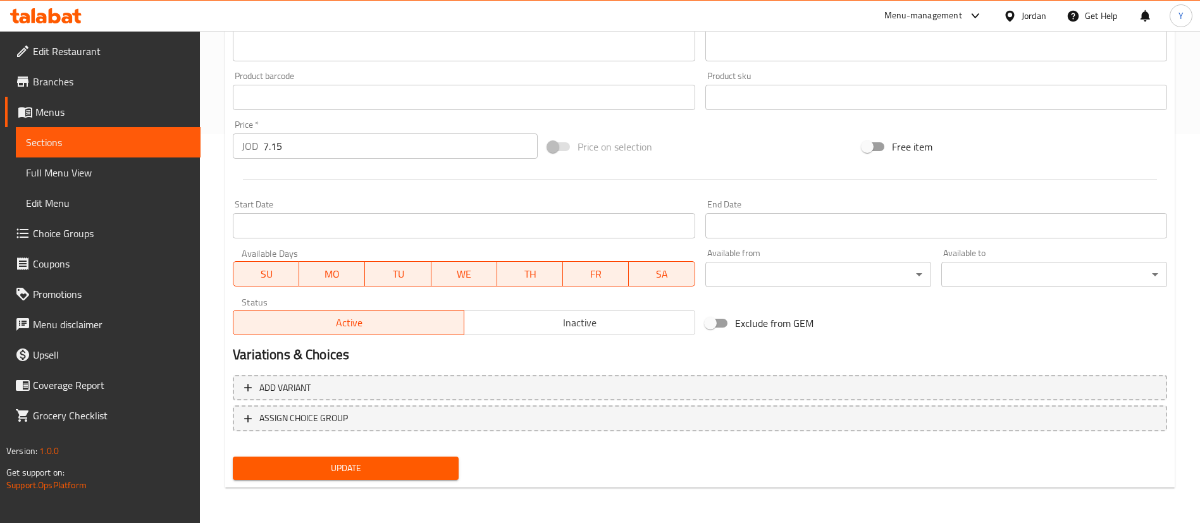
click at [151, 138] on span "Sections" at bounding box center [108, 142] width 164 height 15
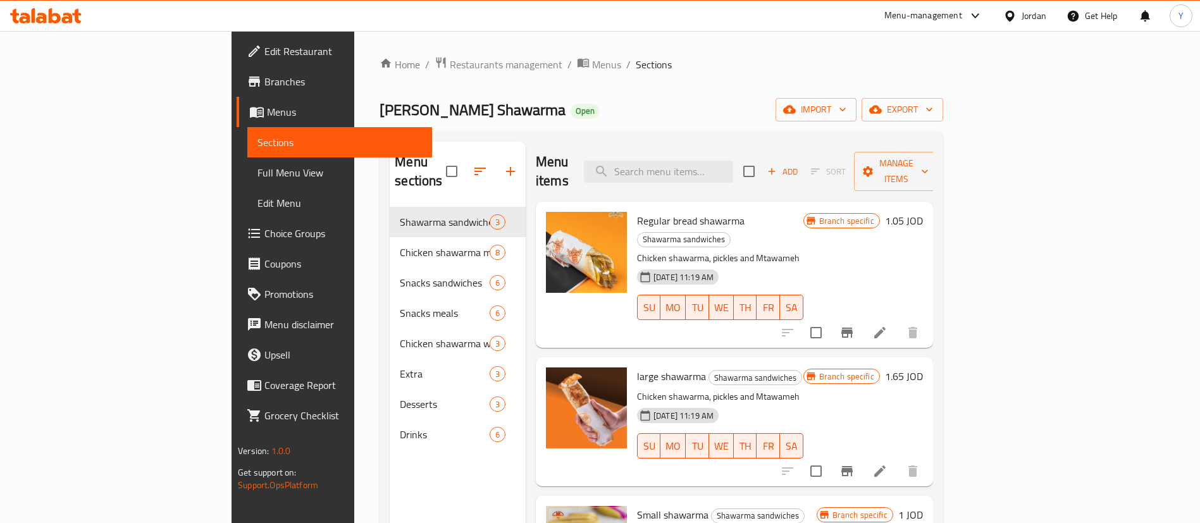
click at [61, 15] on icon at bounding box center [45, 15] width 71 height 15
